Goal: Task Accomplishment & Management: Use online tool/utility

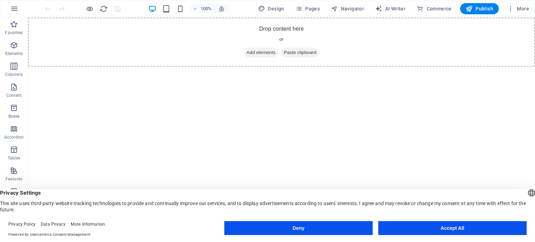
click at [425, 227] on button "Accept All" at bounding box center [452, 228] width 148 height 14
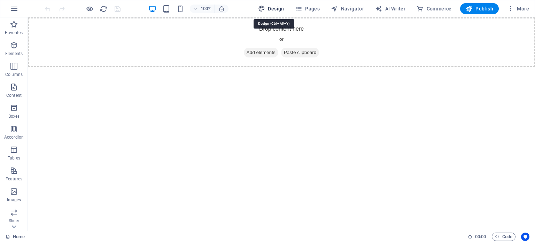
click at [272, 6] on span "Design" at bounding box center [271, 8] width 26 height 7
select select "px"
select select "400"
select select "px"
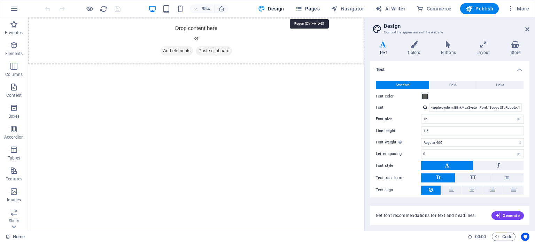
click at [315, 8] on span "Pages" at bounding box center [307, 8] width 24 height 7
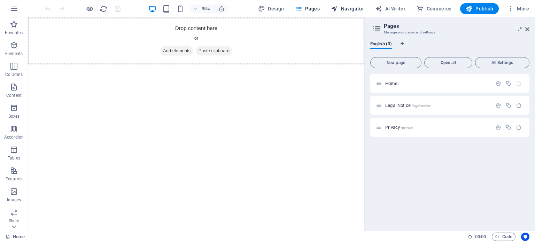
click at [352, 7] on span "Navigator" at bounding box center [347, 8] width 33 height 7
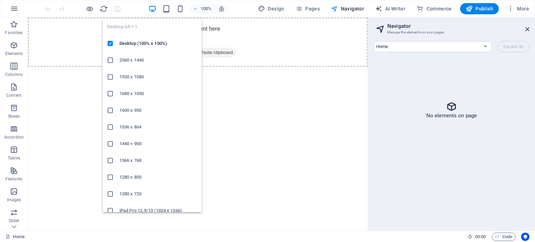
click at [155, 5] on icon "button" at bounding box center [152, 9] width 8 height 8
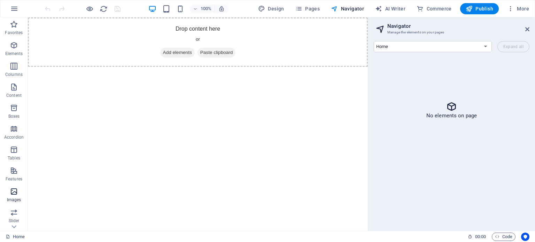
click at [13, 191] on icon "button" at bounding box center [14, 191] width 8 height 8
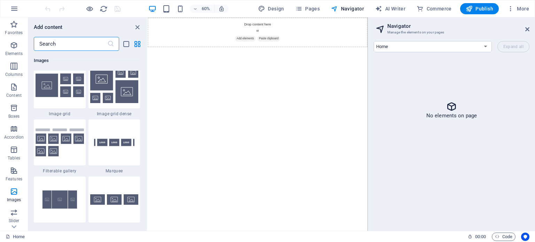
scroll to position [3669, 0]
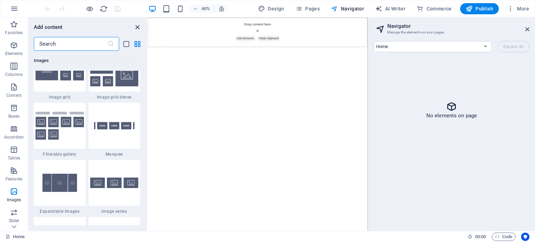
click at [134, 25] on icon "close panel" at bounding box center [137, 27] width 8 height 8
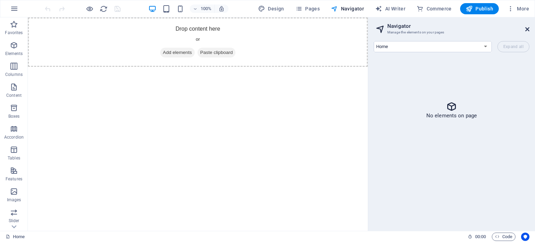
click at [527, 27] on icon at bounding box center [527, 29] width 4 height 6
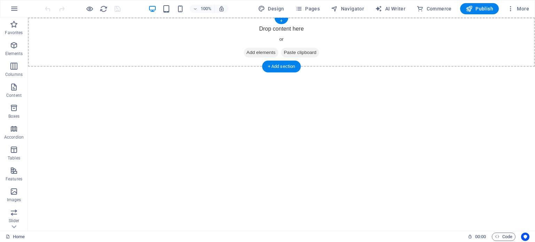
click at [260, 51] on span "Add elements" at bounding box center [261, 53] width 34 height 10
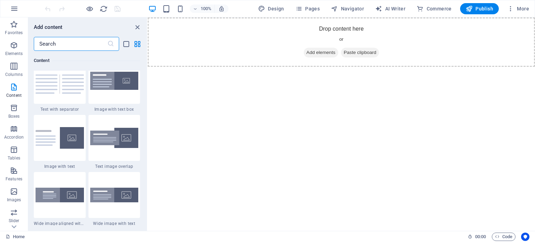
scroll to position [1010, 0]
